Goal: Find specific page/section: Find specific page/section

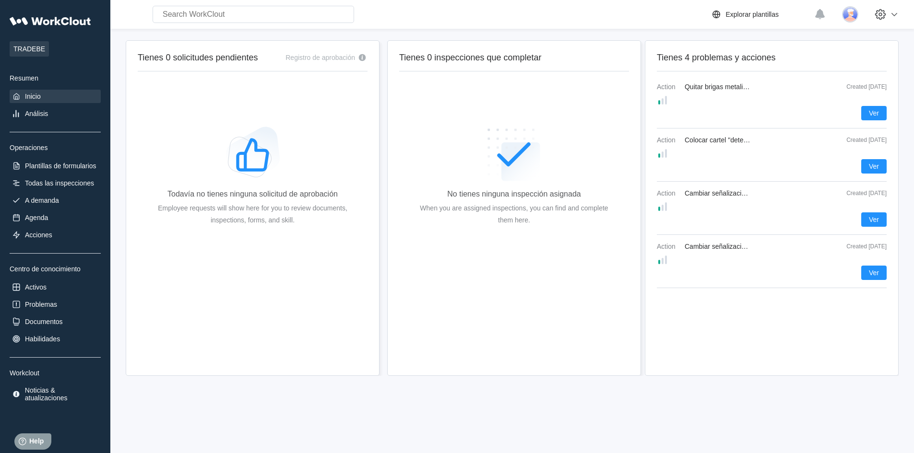
click at [48, 94] on div "Inicio" at bounding box center [55, 96] width 91 height 13
click at [853, 16] on img at bounding box center [850, 14] width 16 height 16
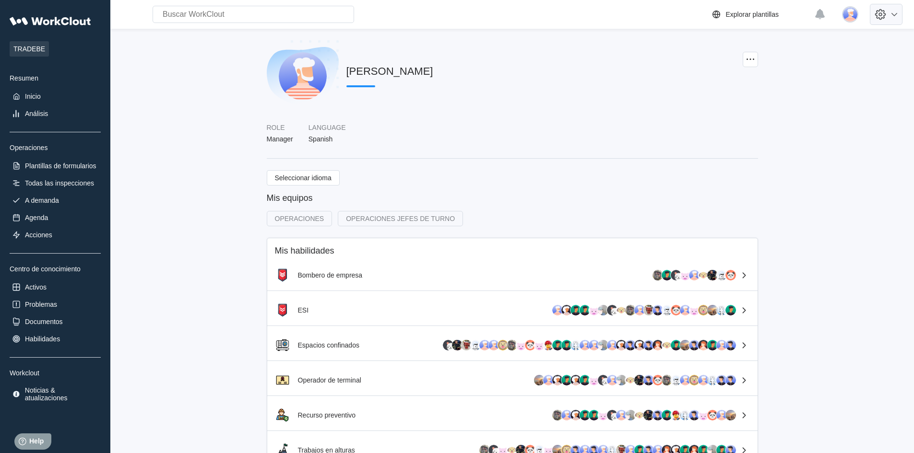
click at [898, 14] on icon at bounding box center [894, 15] width 12 height 12
